Goal: Find contact information: Find contact information

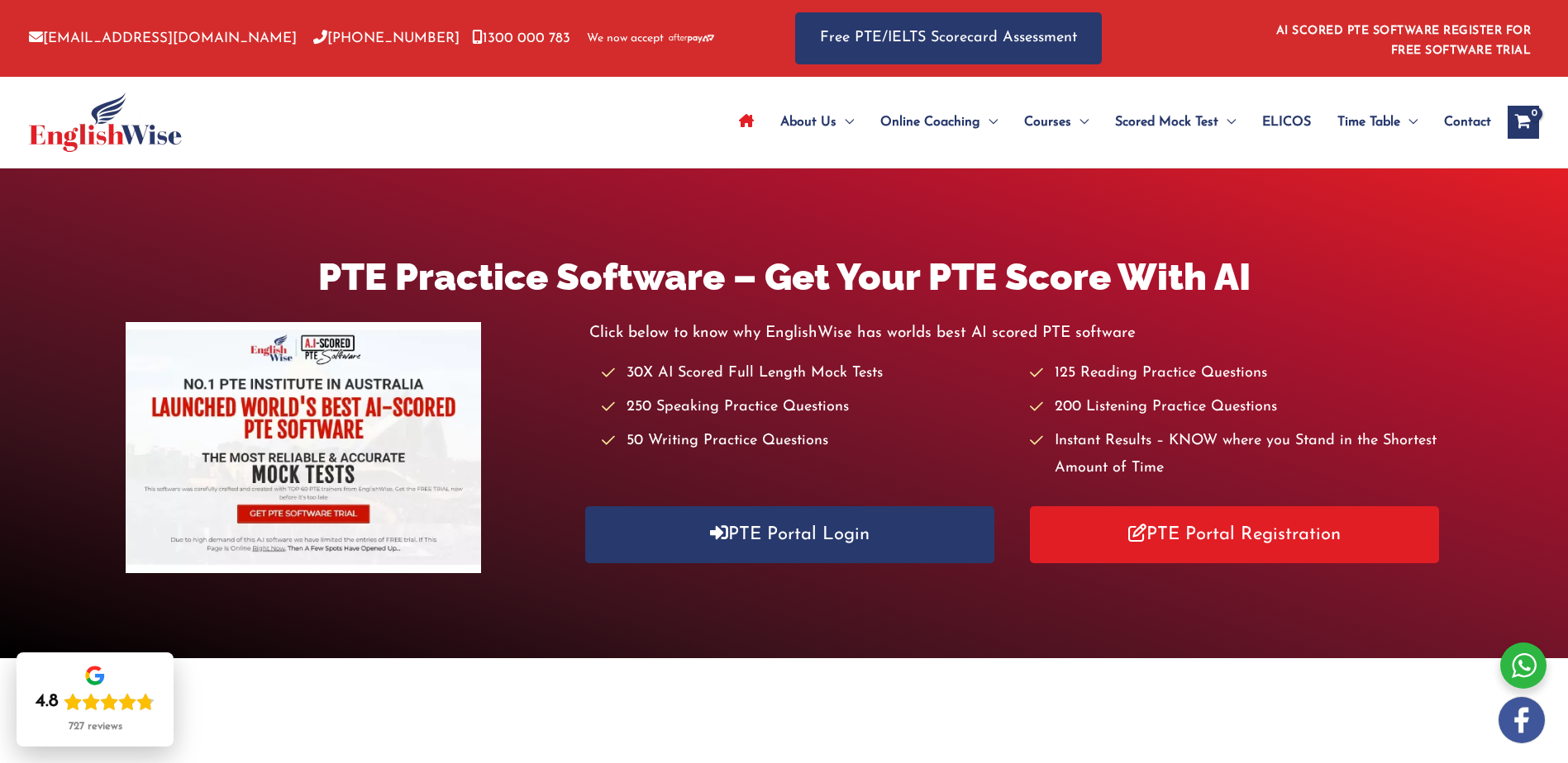
click at [1492, 113] on div "About Us Menu Toggle Our Story Testimonials Online Coaching Menu Toggle Online …" at bounding box center [1112, 122] width 774 height 58
click at [1476, 123] on span "Contact" at bounding box center [1467, 122] width 47 height 58
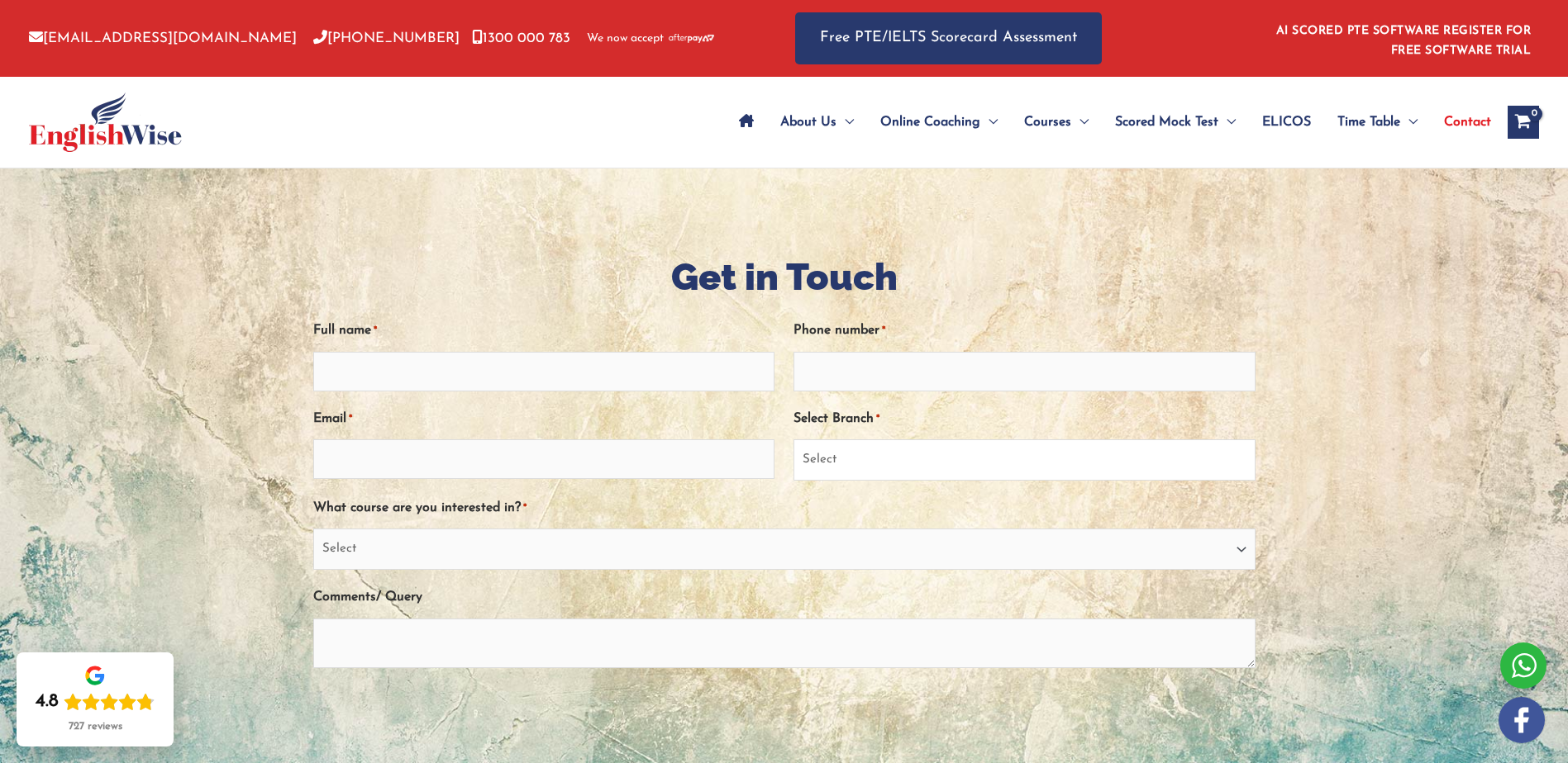
click at [1012, 463] on select "Select Sydney City Center Sydney Parramatta EnglishWise Global Brisbane Gold Co…" at bounding box center [1024, 460] width 462 height 41
select select "[GEOGRAPHIC_DATA]"
click at [793, 439] on select "Select Sydney City Center Sydney Parramatta EnglishWise Global Brisbane Gold Co…" at bounding box center [1024, 460] width 462 height 41
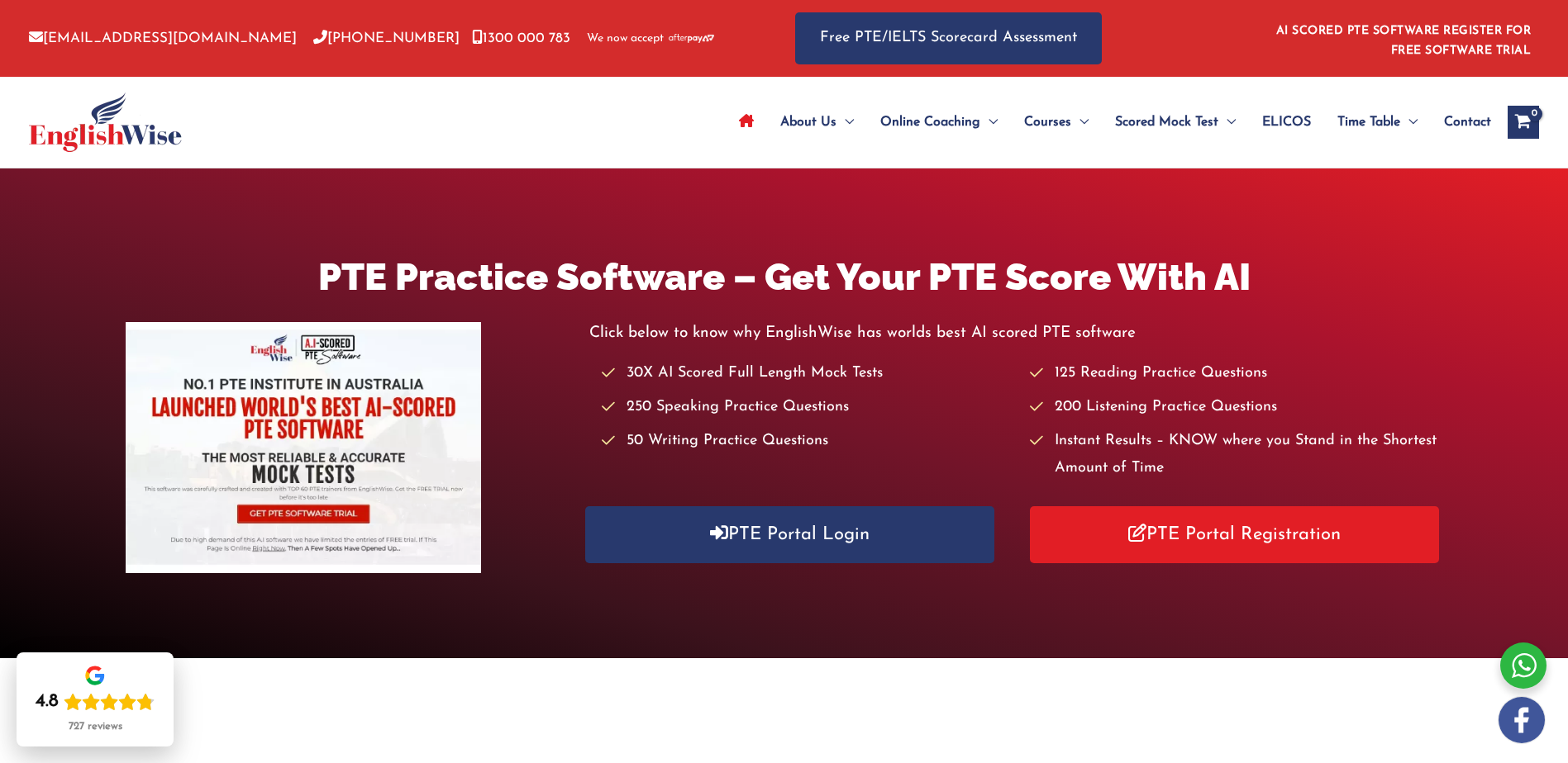
click at [1468, 122] on span "Contact" at bounding box center [1467, 122] width 47 height 58
